Goal: Transaction & Acquisition: Purchase product/service

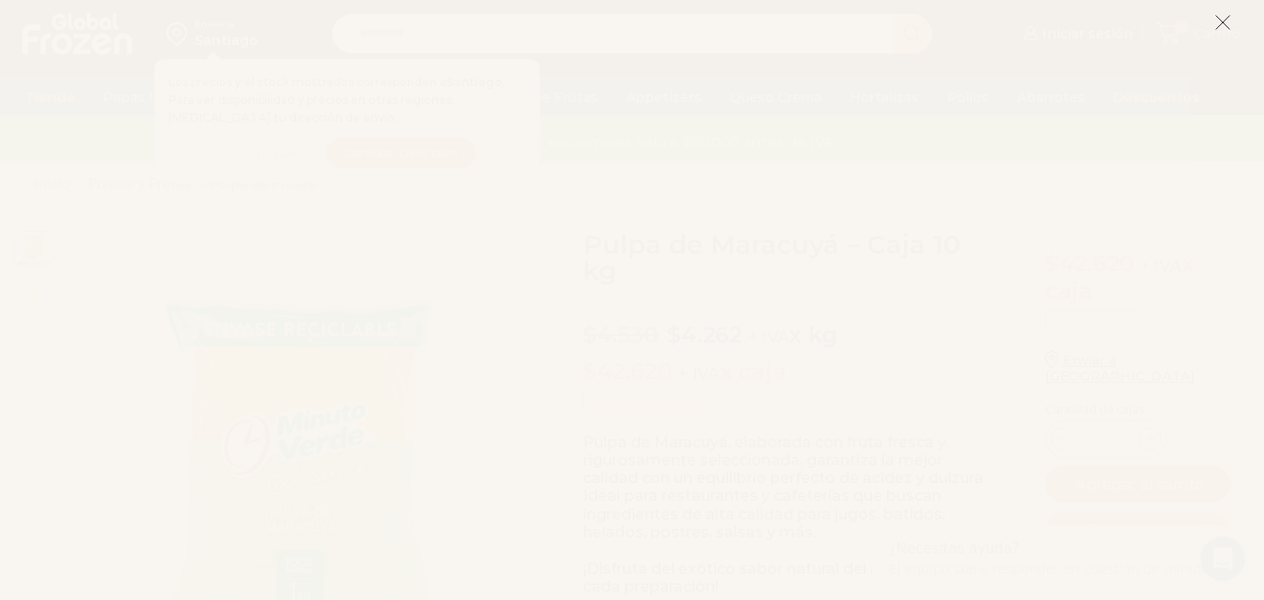
click at [1219, 28] on icon at bounding box center [1223, 22] width 17 height 17
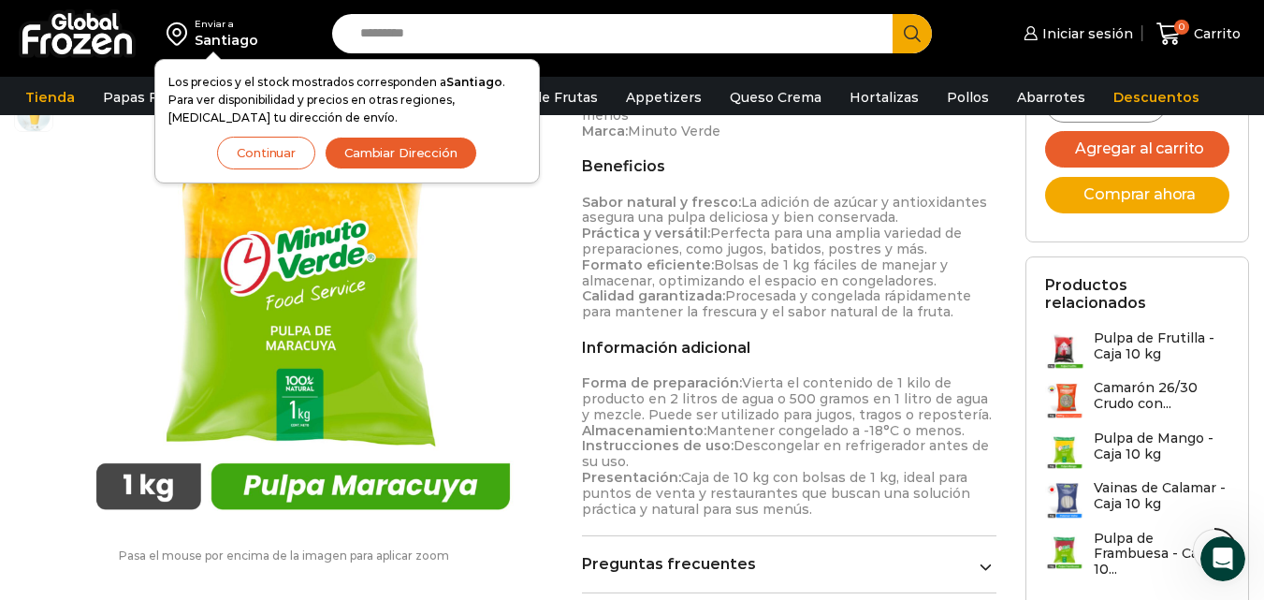
scroll to position [776, 0]
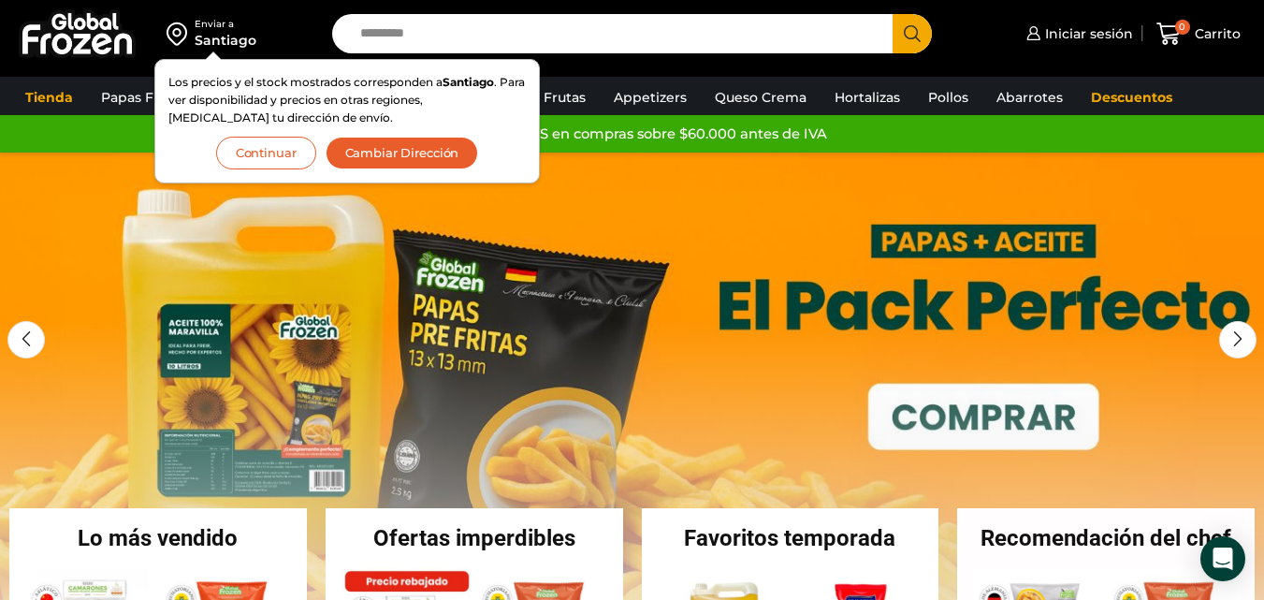
click at [607, 69] on div "Enviar a [GEOGRAPHIC_DATA] Los precios y el stock mostrados corresponden a [GEO…" at bounding box center [632, 38] width 1264 height 77
click at [603, 47] on input "Search input" at bounding box center [617, 33] width 532 height 39
type input "********"
click at [893, 14] on button "Search" at bounding box center [912, 33] width 39 height 39
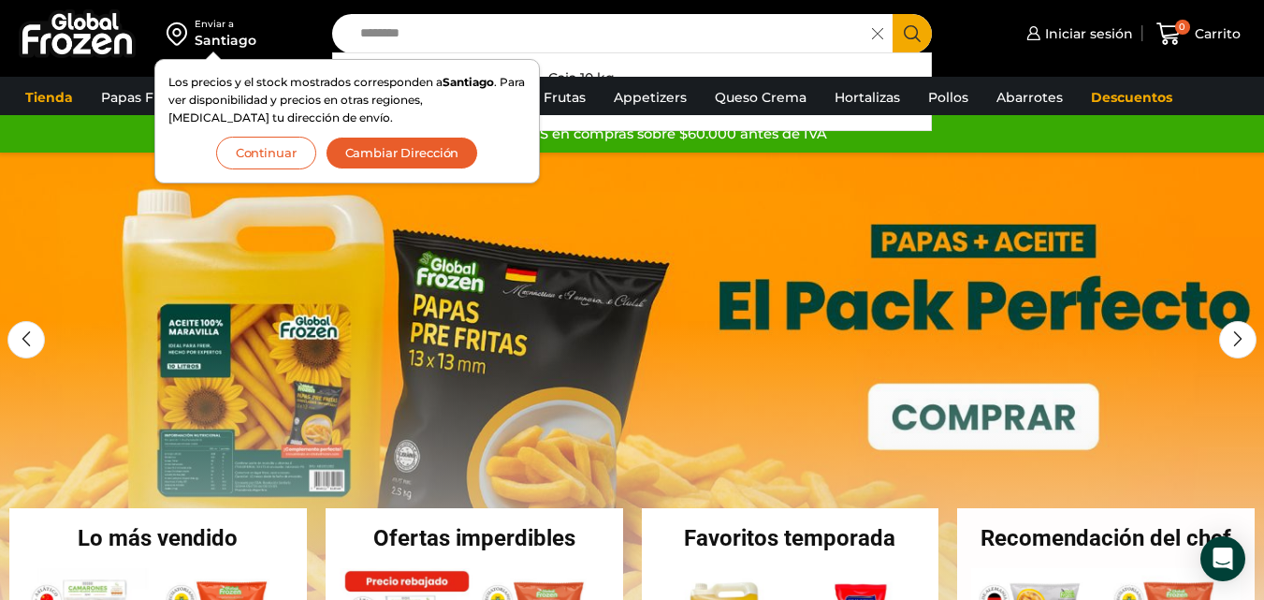
click at [285, 147] on button "Continuar" at bounding box center [266, 153] width 100 height 33
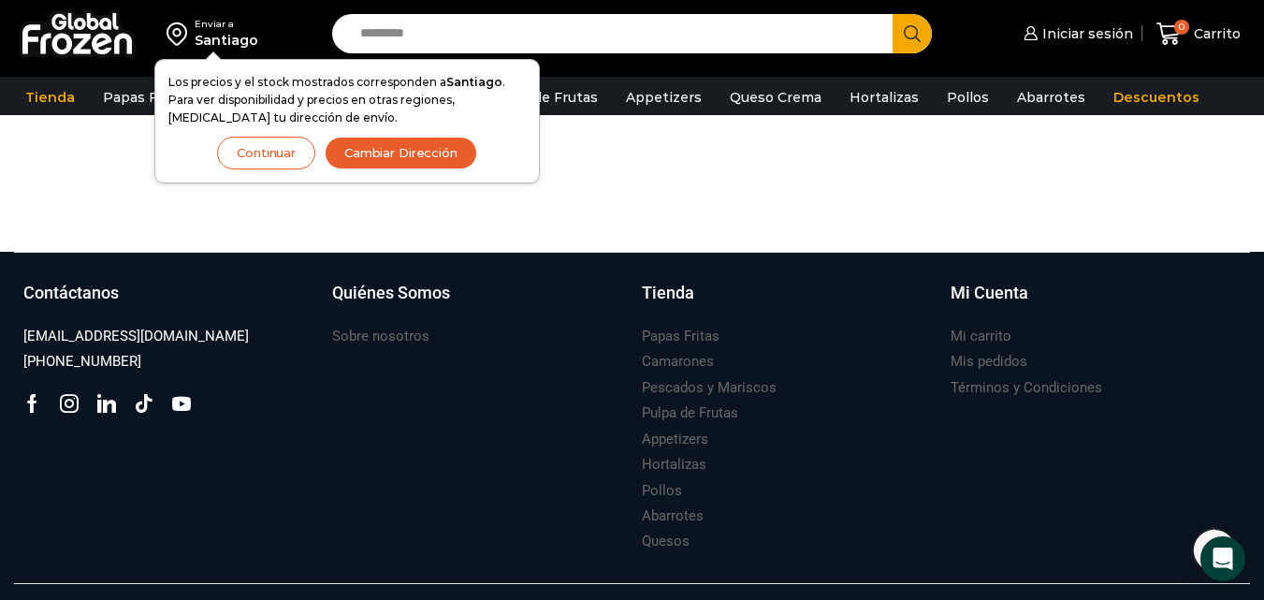
scroll to position [2159, 0]
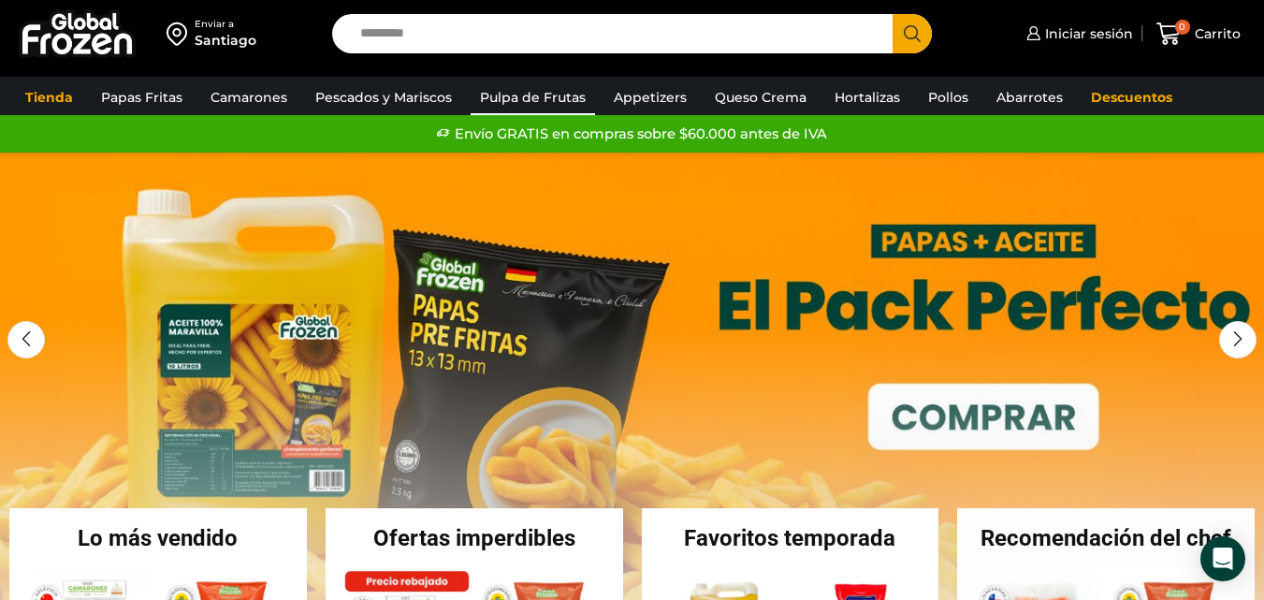
click at [508, 91] on link "Pulpa de Frutas" at bounding box center [533, 98] width 124 height 36
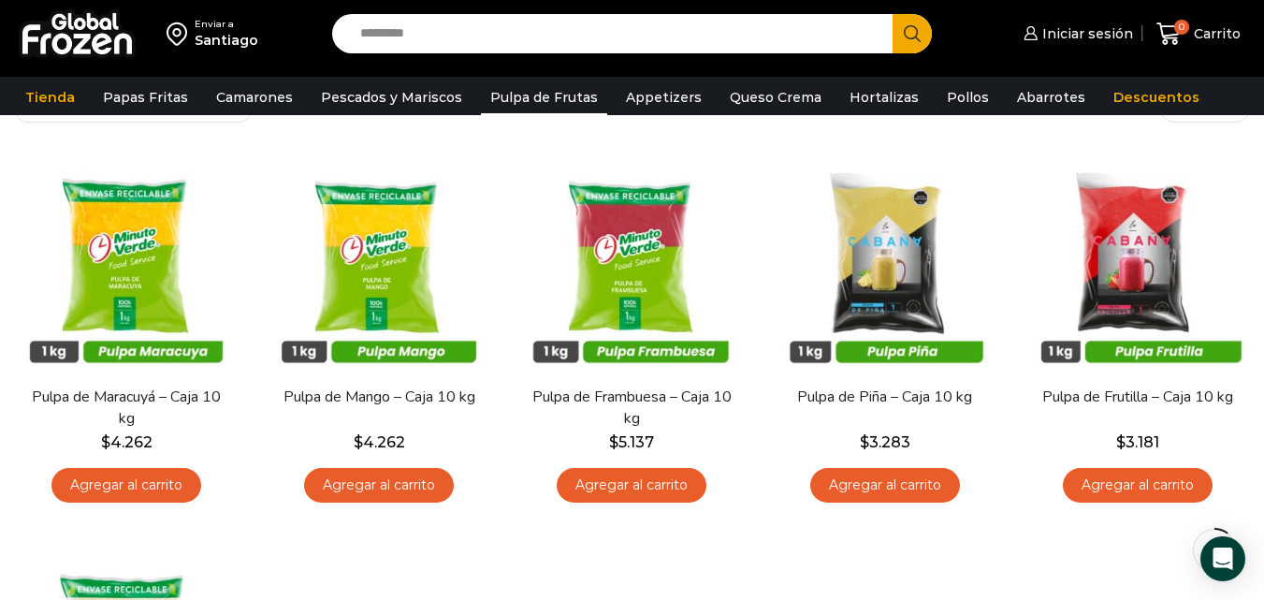
scroll to position [141, 0]
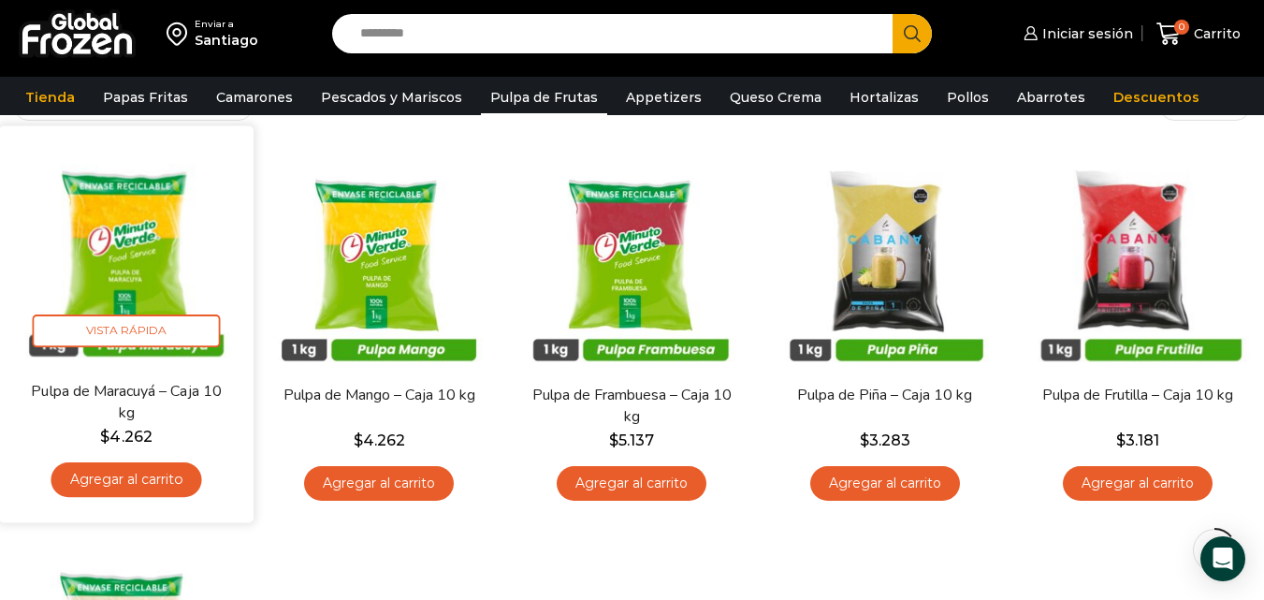
drag, startPoint x: 62, startPoint y: 363, endPoint x: 88, endPoint y: 376, distance: 29.3
click at [62, 364] on img at bounding box center [126, 252] width 226 height 226
